Goal: Task Accomplishment & Management: Complete application form

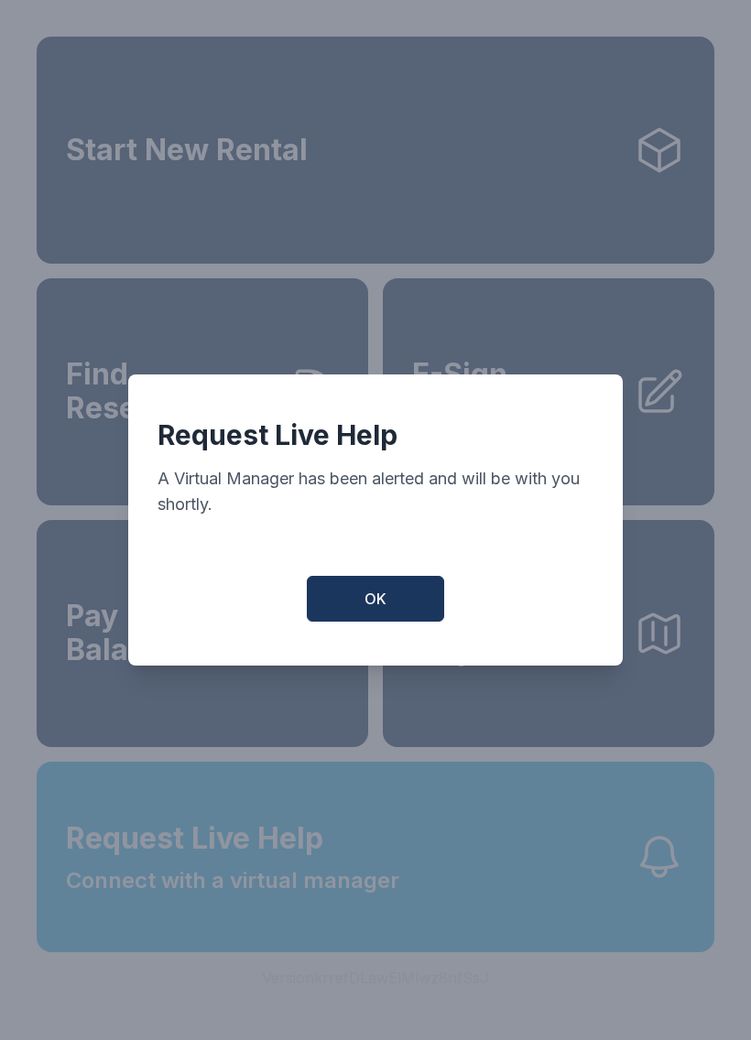
click at [352, 578] on div "Request Live Help A Virtual Manager has been alerted and will be with you short…" at bounding box center [375, 520] width 494 height 291
click at [376, 597] on span "OK" at bounding box center [375, 599] width 22 height 22
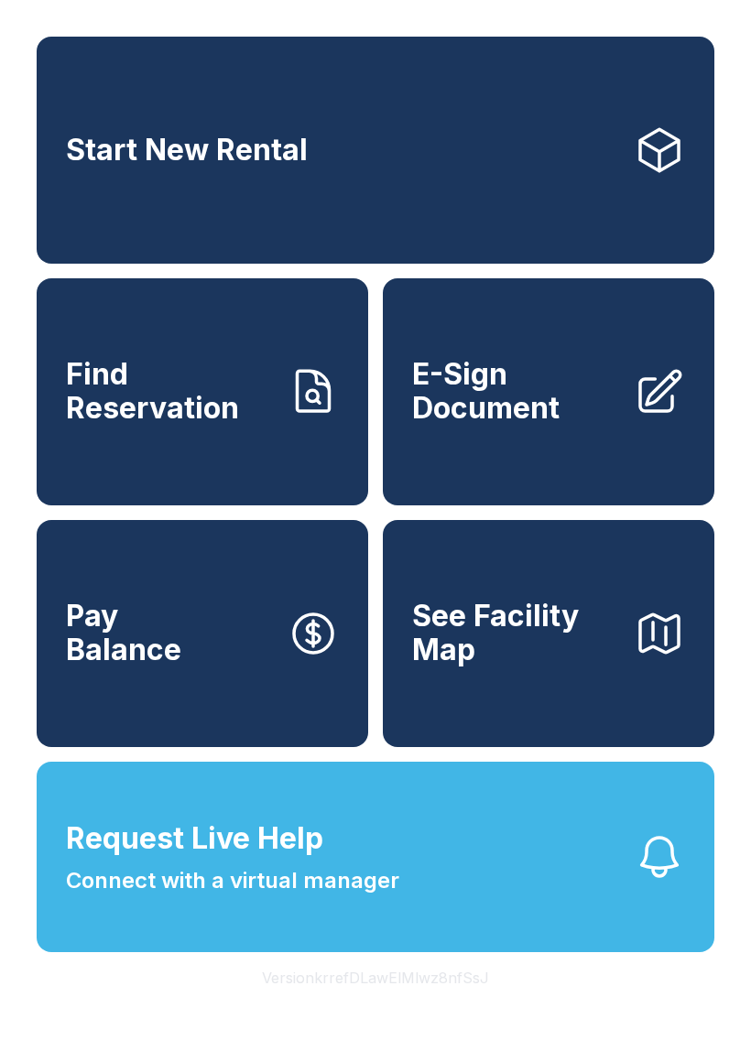
click at [515, 418] on span "E-Sign Document" at bounding box center [515, 391] width 207 height 67
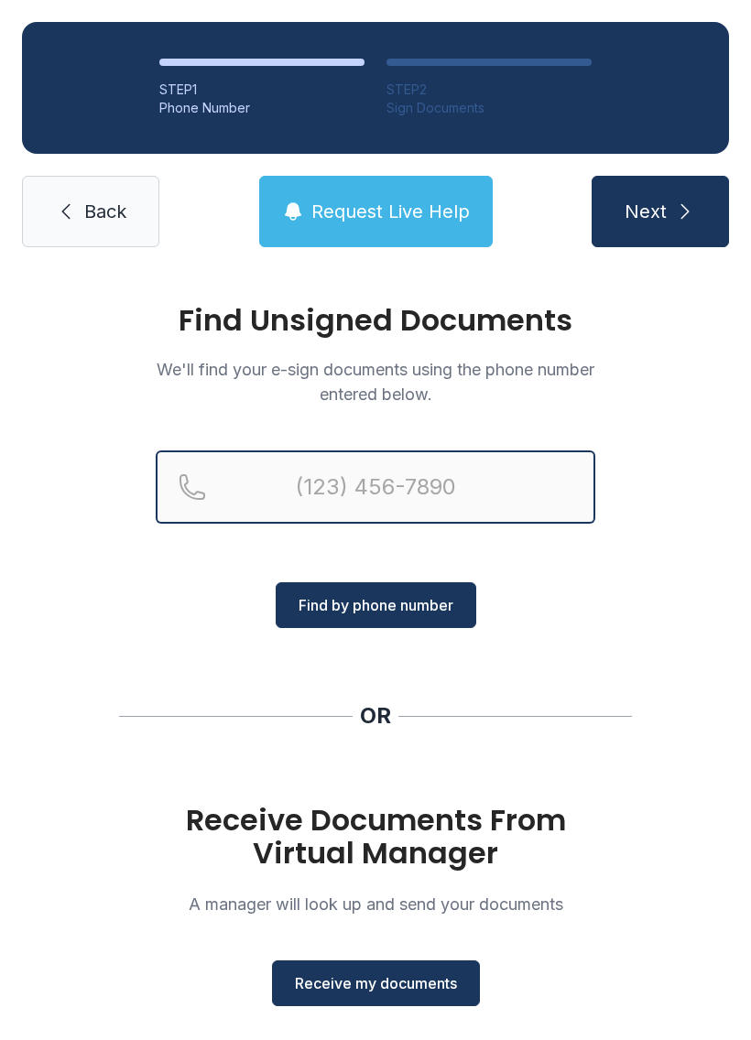
click at [418, 492] on input "Reservation phone number" at bounding box center [376, 487] width 440 height 73
type input "("
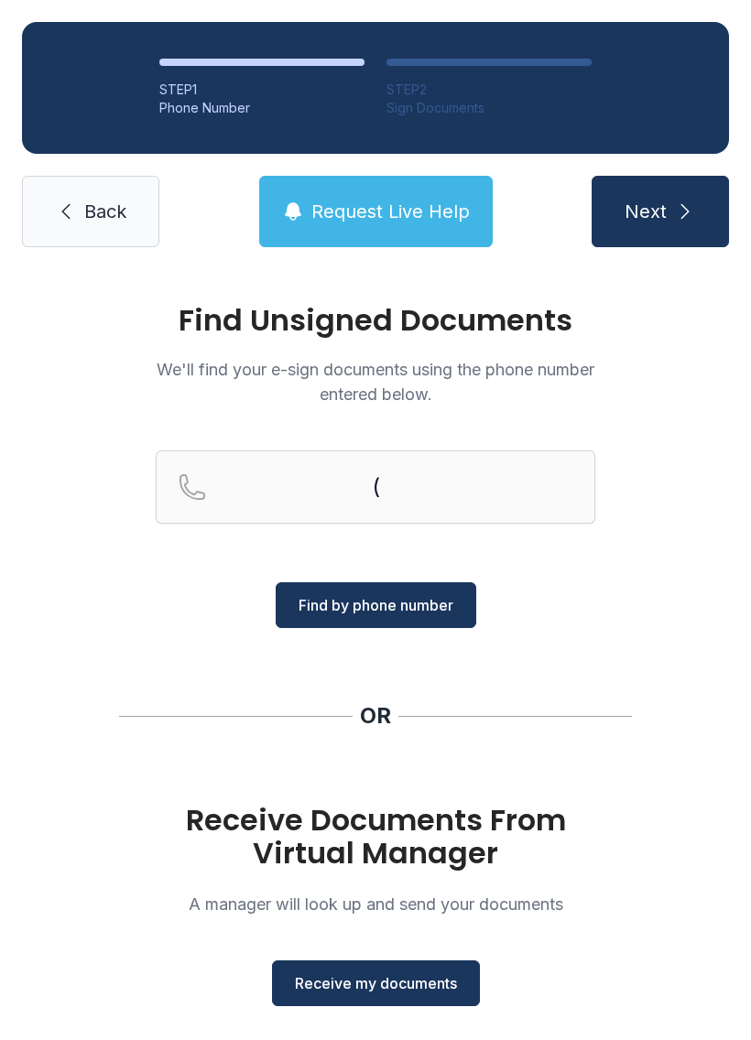
click at [694, 646] on div "Find Unsigned Documents We'll find your e-sign documents using the phone number…" at bounding box center [375, 674] width 751 height 810
click at [418, 990] on span "Receive my documents" at bounding box center [376, 983] width 162 height 22
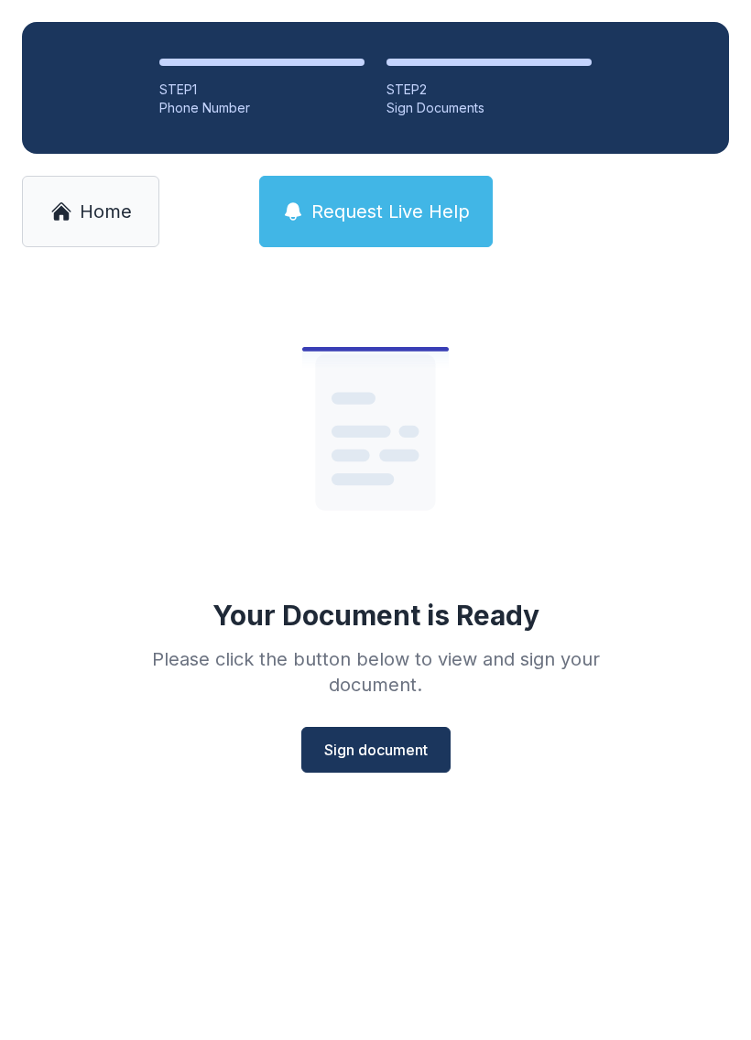
click at [360, 738] on button "Sign document" at bounding box center [375, 750] width 149 height 46
click at [68, 201] on icon at bounding box center [61, 212] width 22 height 22
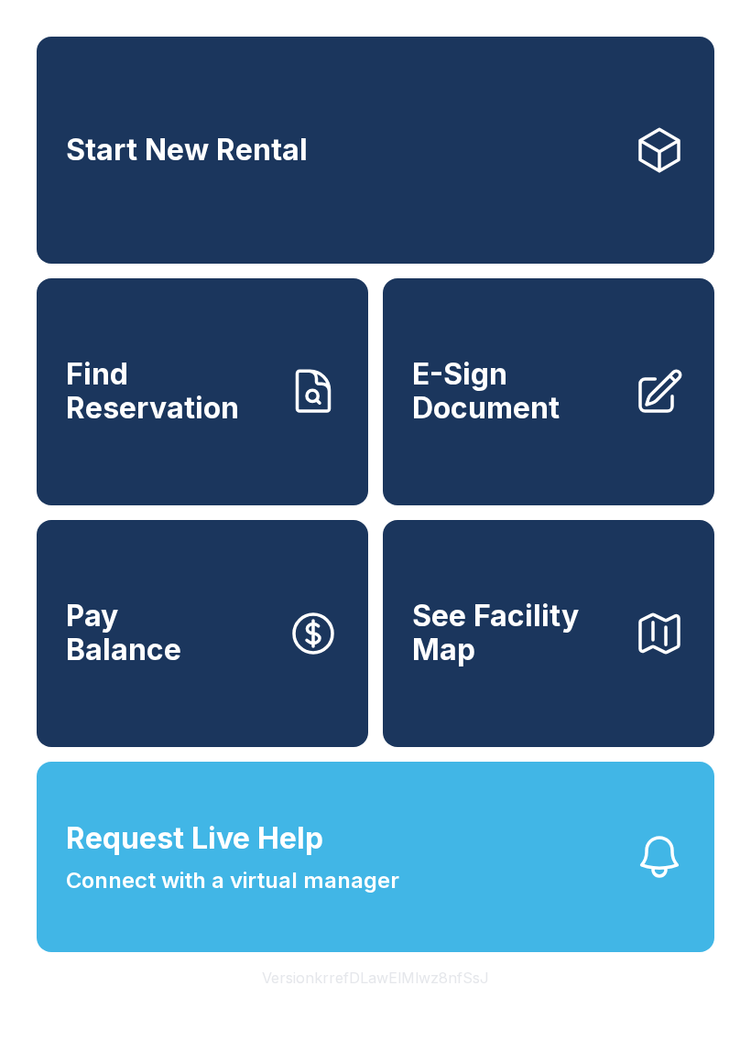
click at [479, 425] on span "E-Sign Document" at bounding box center [515, 391] width 207 height 67
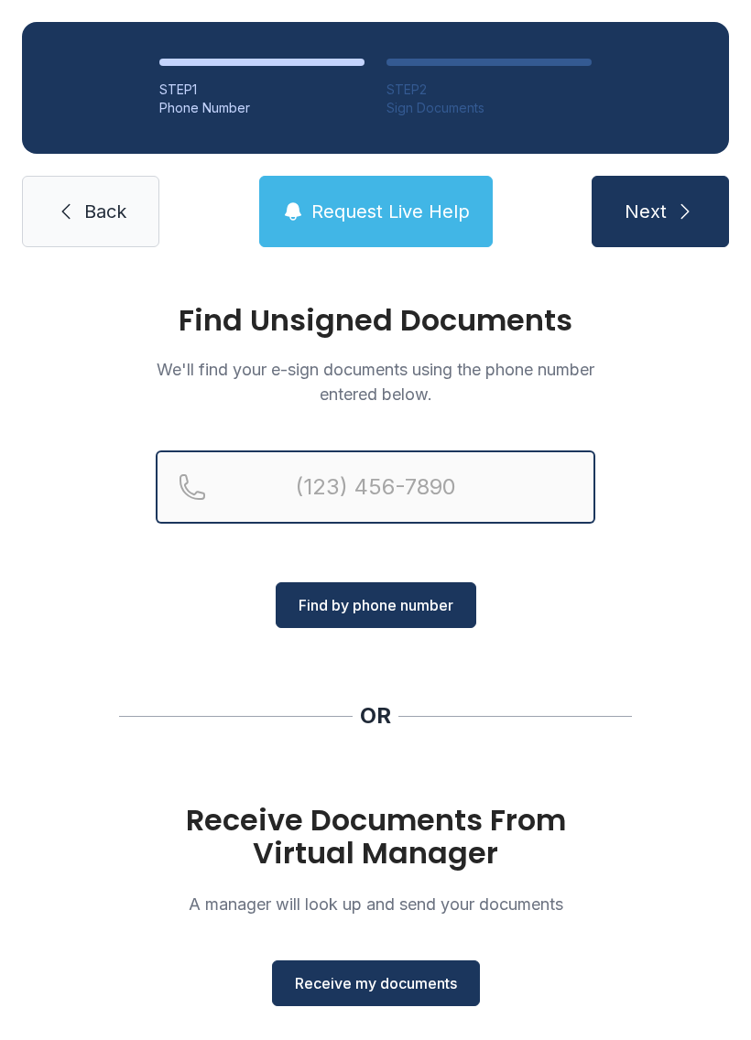
click at [228, 485] on input "Reservation phone number" at bounding box center [376, 487] width 440 height 73
type input "[PHONE_NUMBER]"
click at [659, 212] on button "Next" at bounding box center [660, 211] width 137 height 71
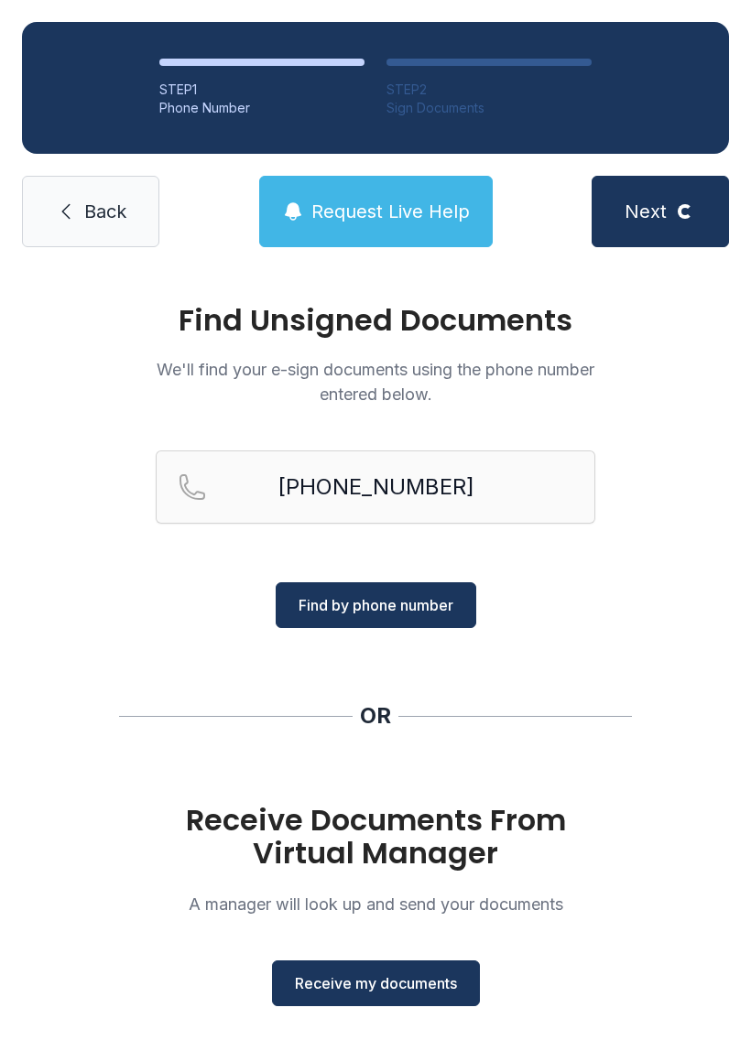
click at [392, 598] on span "Find by phone number" at bounding box center [376, 605] width 155 height 22
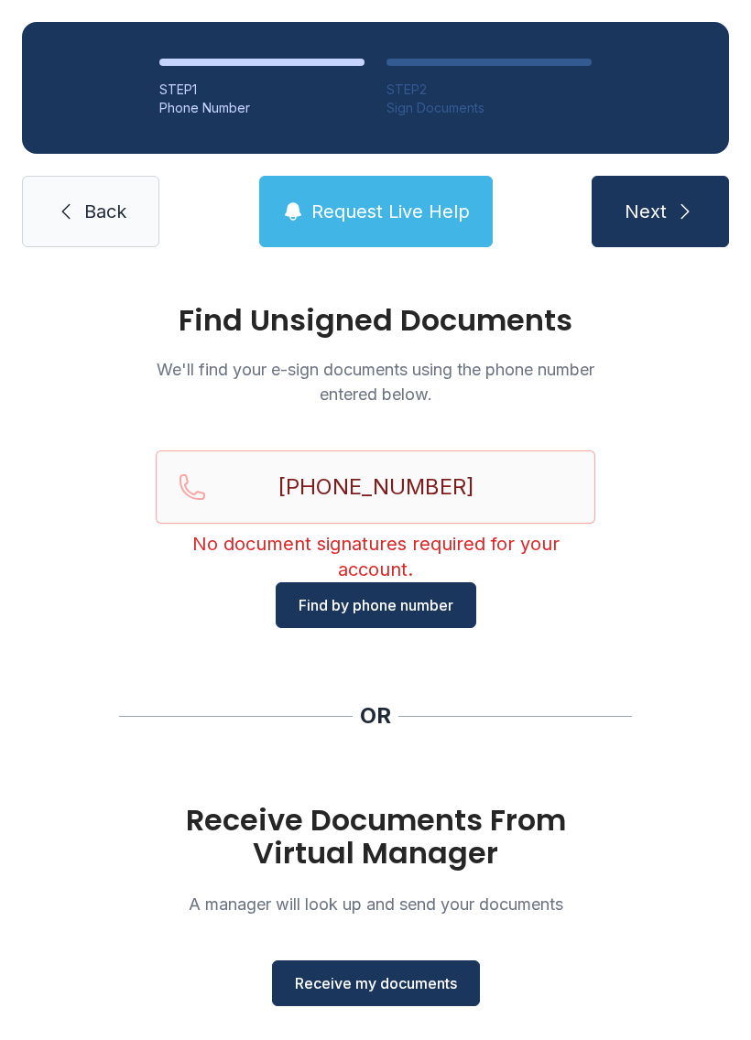
click at [360, 985] on span "Receive my documents" at bounding box center [376, 983] width 162 height 22
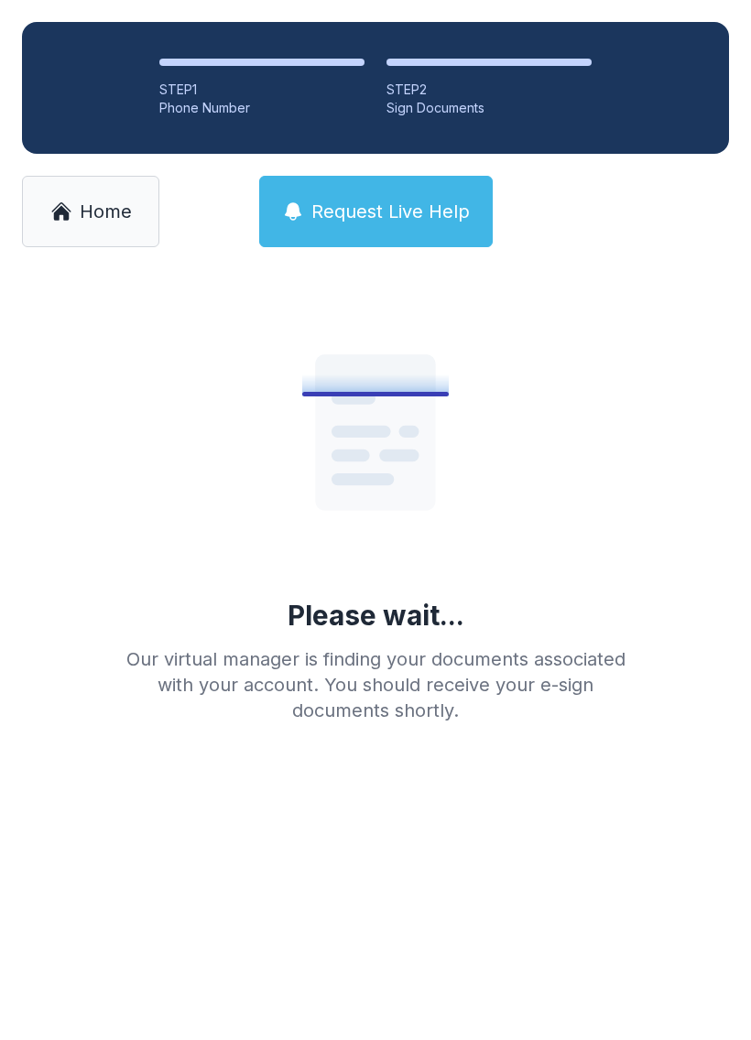
click at [117, 213] on span "Home" at bounding box center [106, 212] width 52 height 26
